Goal: Find specific page/section: Find specific page/section

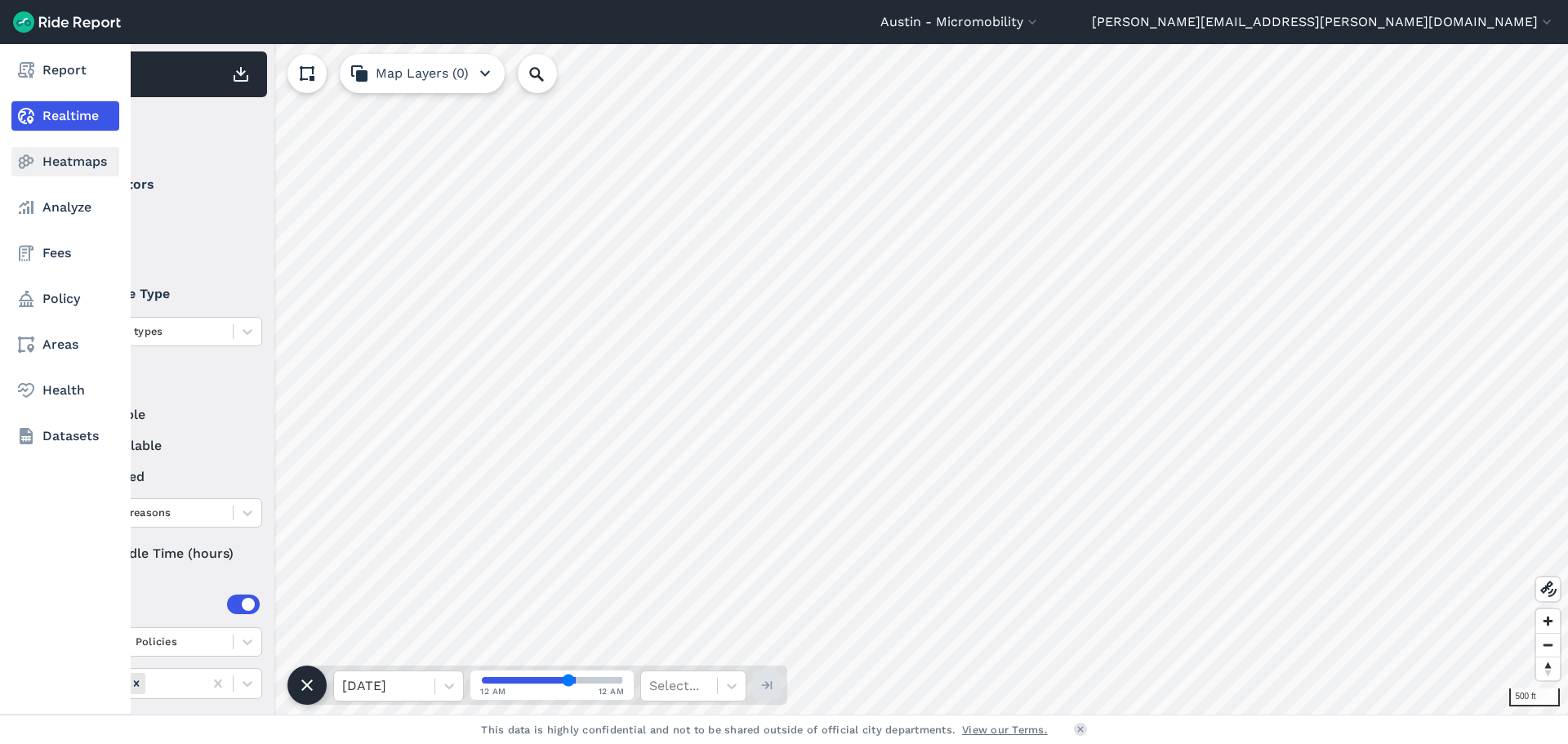
click at [34, 170] on icon at bounding box center [26, 162] width 20 height 20
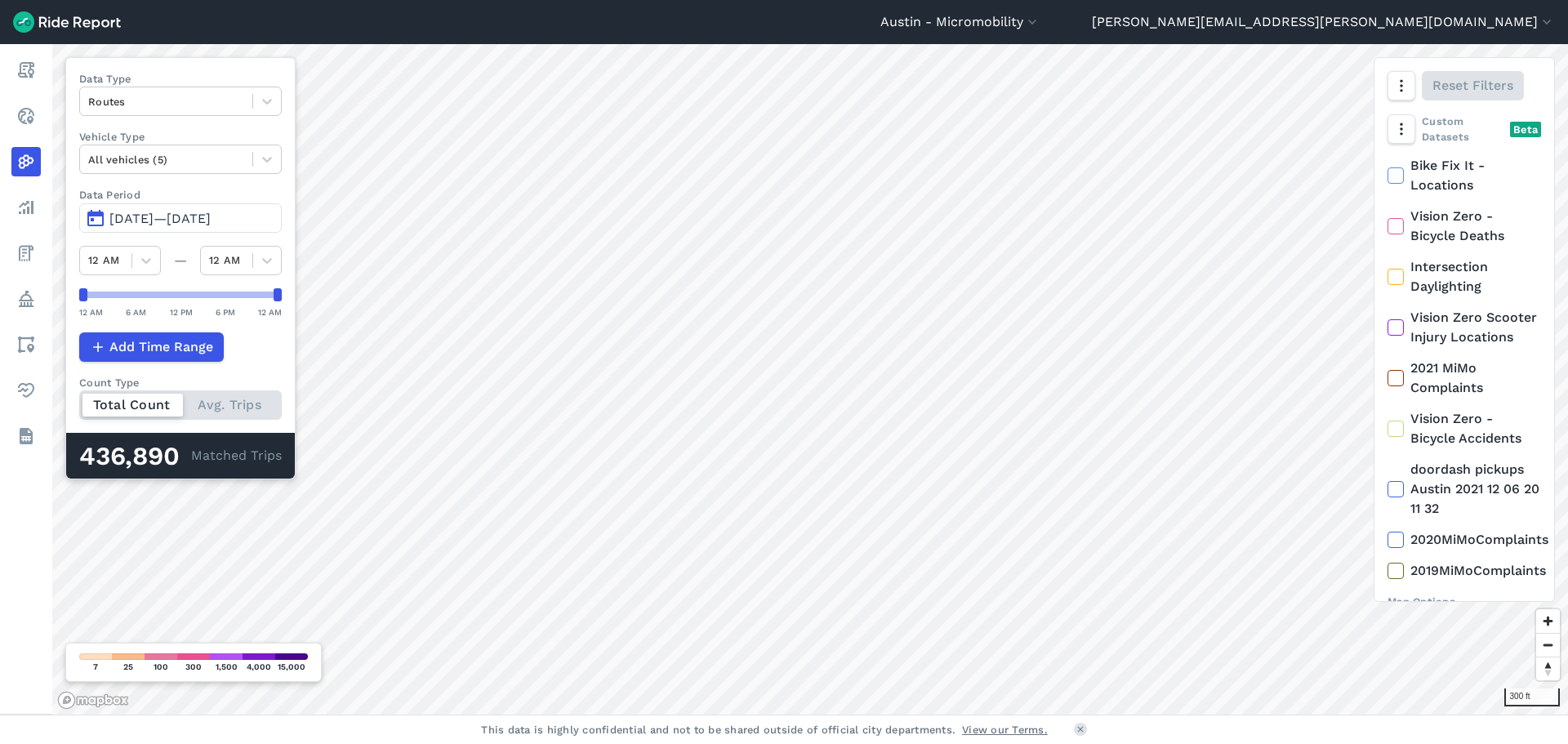
click at [780, 25] on div "Austin - Micromobility Austin - Micromobility Austin - Vehicle Share michael.mc…" at bounding box center [784, 372] width 1568 height 744
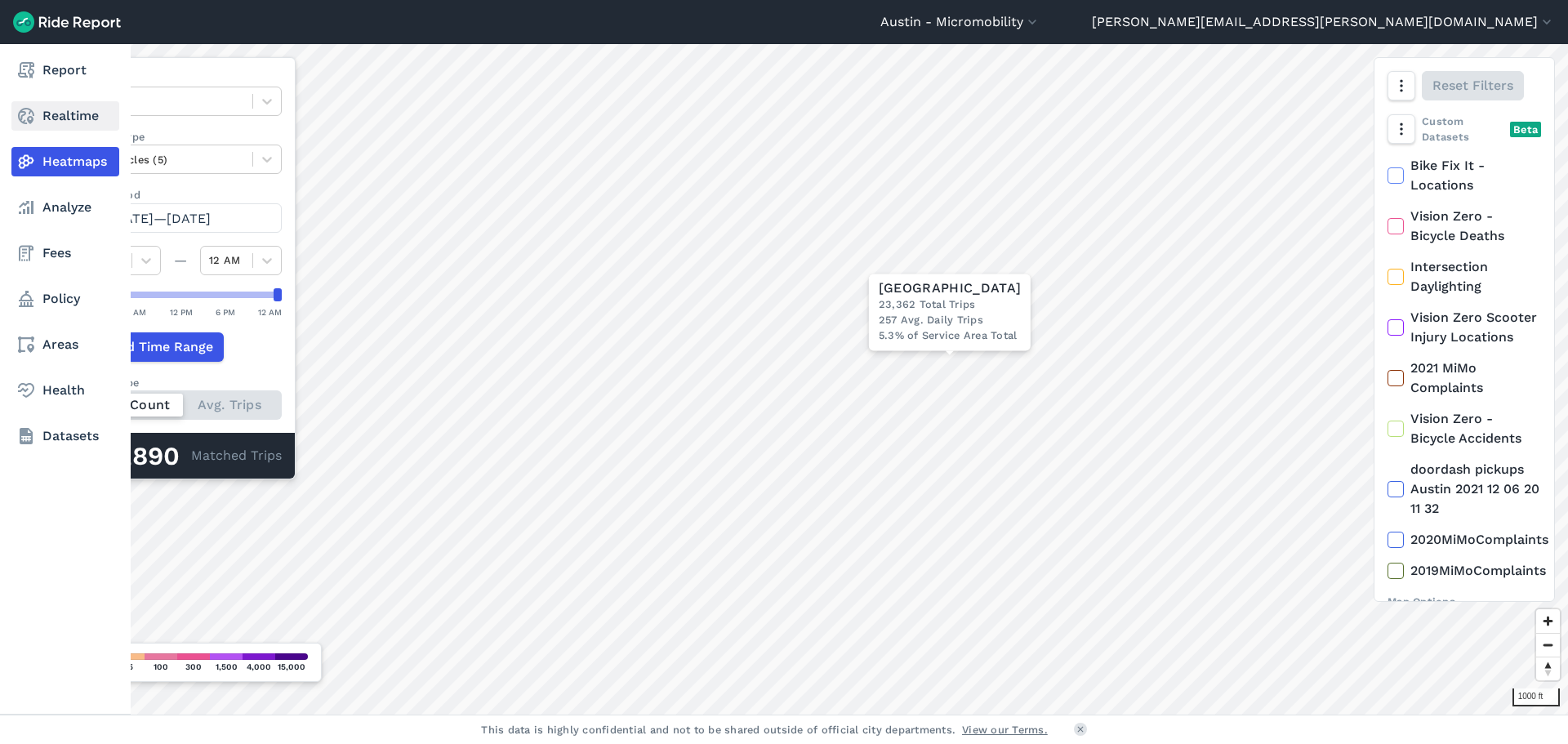
click at [48, 118] on link "Realtime" at bounding box center [66, 116] width 108 height 30
